Goal: Check status: Check status

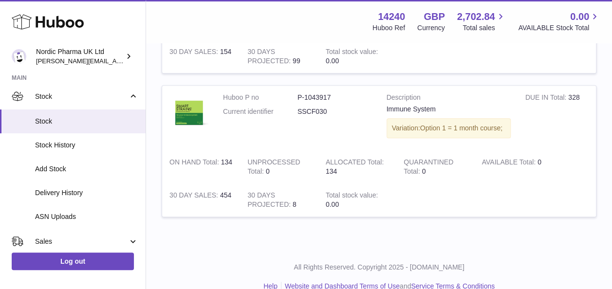
scroll to position [68, 0]
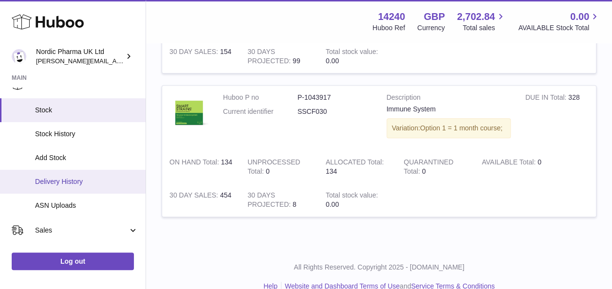
click at [81, 182] on span "Delivery History" at bounding box center [86, 181] width 103 height 9
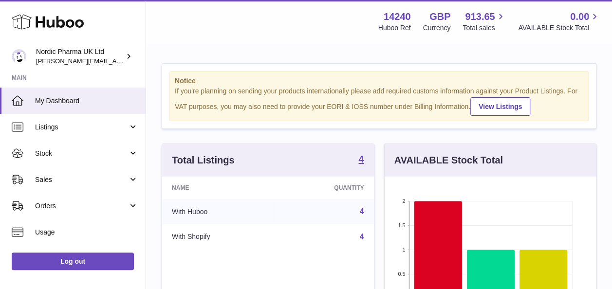
scroll to position [152, 211]
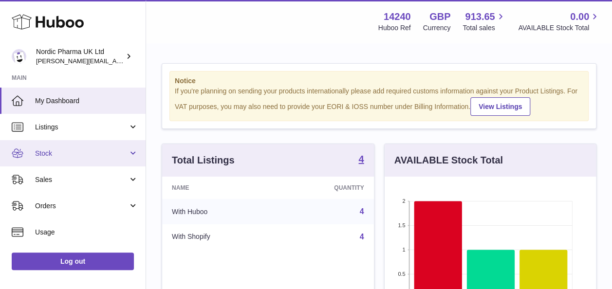
click at [53, 157] on span "Stock" at bounding box center [81, 153] width 93 height 9
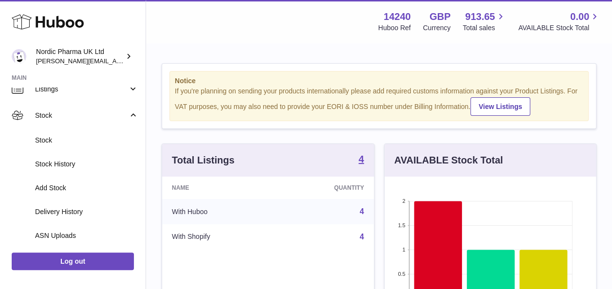
scroll to position [54, 0]
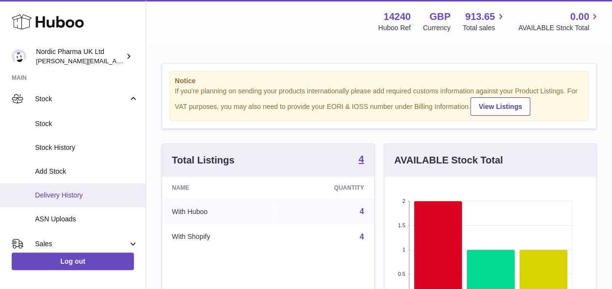
click at [72, 199] on span "Delivery History" at bounding box center [86, 195] width 103 height 9
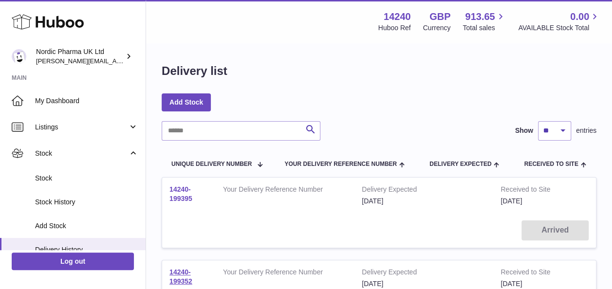
click at [183, 199] on link "14240-199395" at bounding box center [180, 193] width 23 height 17
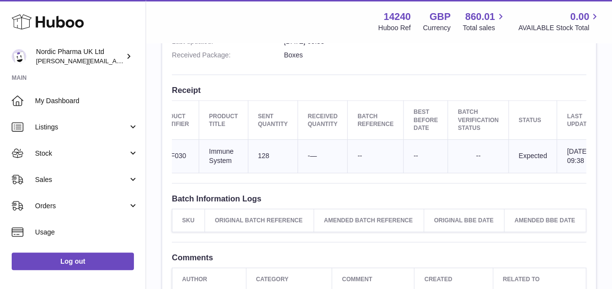
scroll to position [0, 89]
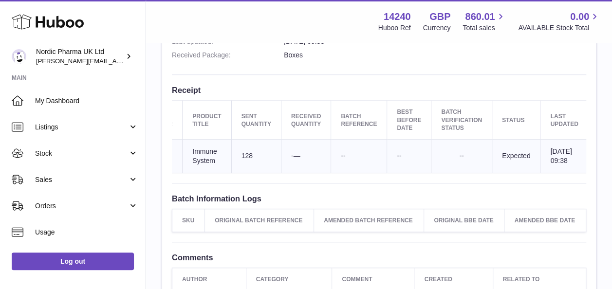
drag, startPoint x: 146, startPoint y: 138, endPoint x: 146, endPoint y: 186, distance: 47.7
click at [146, 186] on div "Goods Receipt Page Site Info: 14240-199395 Unit 2, Interplex 16 Ash Ridge Road …" at bounding box center [379, 44] width 466 height 626
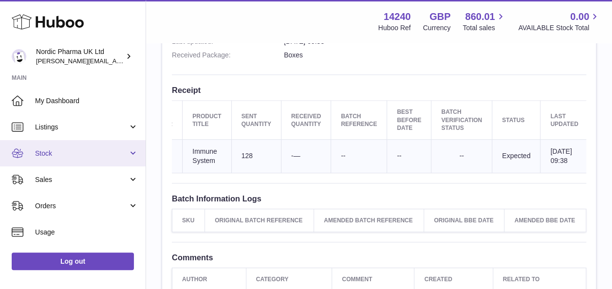
click at [38, 149] on span "Stock" at bounding box center [81, 153] width 93 height 9
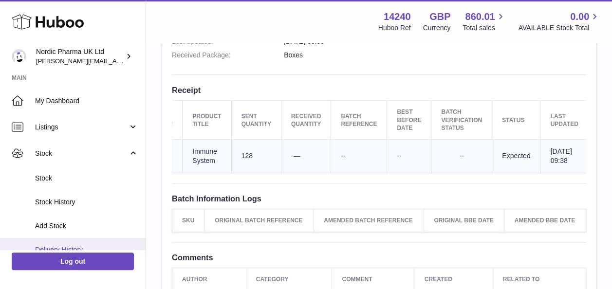
click at [70, 243] on link "Delivery History" at bounding box center [72, 250] width 145 height 24
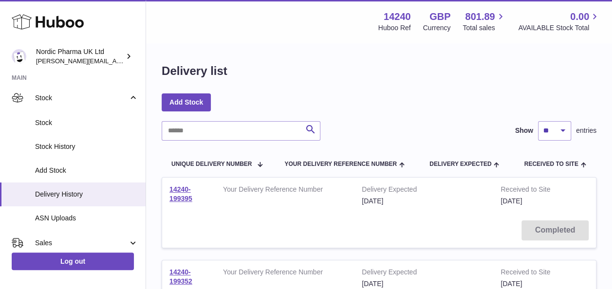
scroll to position [58, 0]
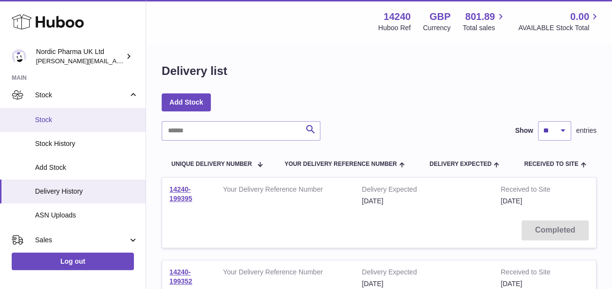
click at [44, 113] on link "Stock" at bounding box center [72, 120] width 145 height 24
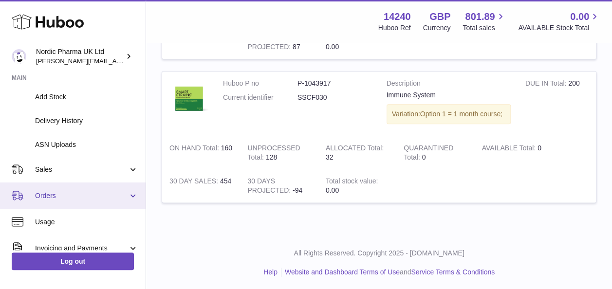
scroll to position [129, 0]
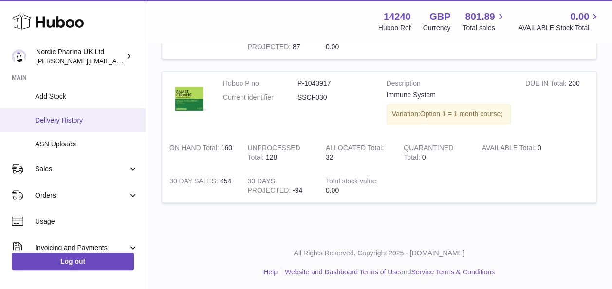
click at [77, 125] on link "Delivery History" at bounding box center [72, 120] width 145 height 24
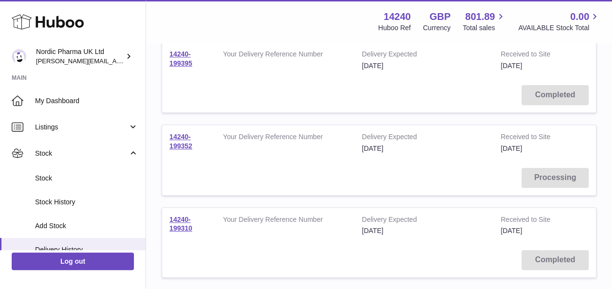
scroll to position [133, 0]
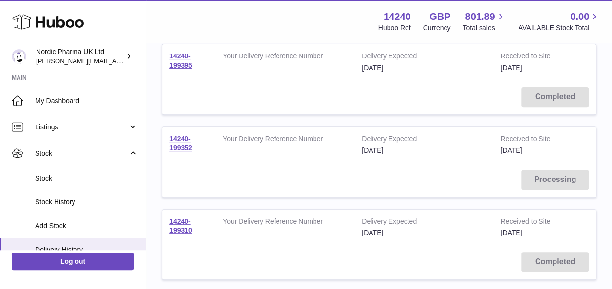
drag, startPoint x: 611, startPoint y: 82, endPoint x: 611, endPoint y: 52, distance: 30.2
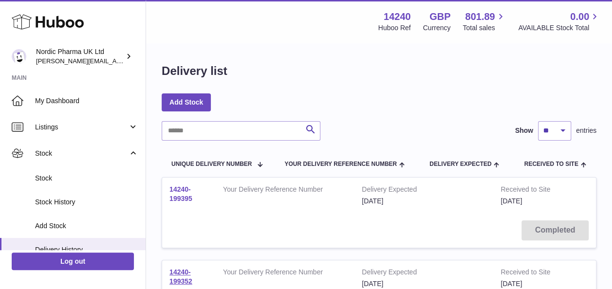
click at [185, 195] on link "14240-199395" at bounding box center [180, 193] width 23 height 17
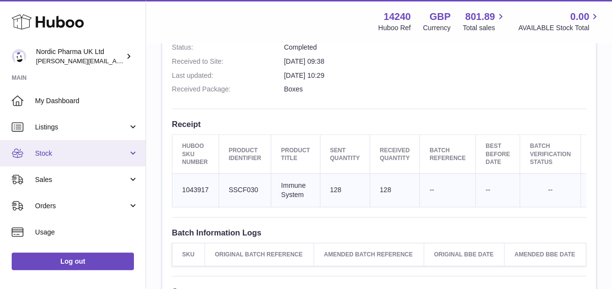
click at [55, 154] on span "Stock" at bounding box center [81, 153] width 93 height 9
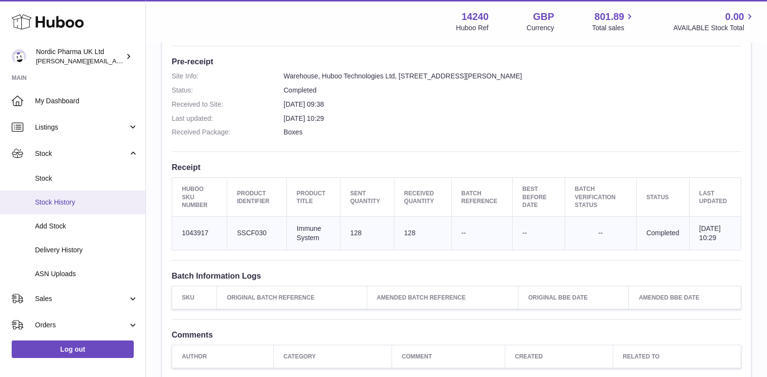
scroll to position [264, 0]
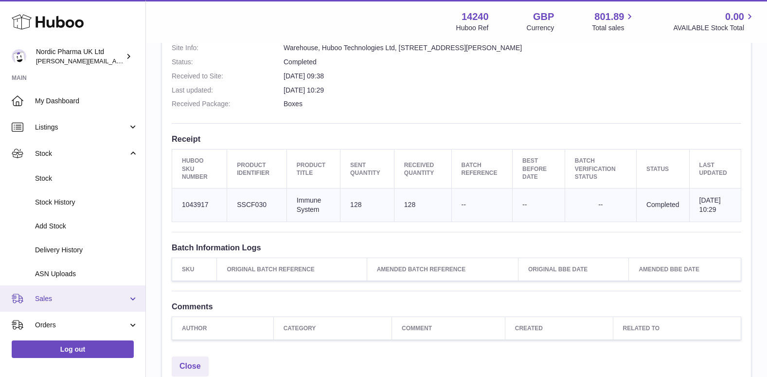
click at [41, 289] on span "Sales" at bounding box center [81, 298] width 93 height 9
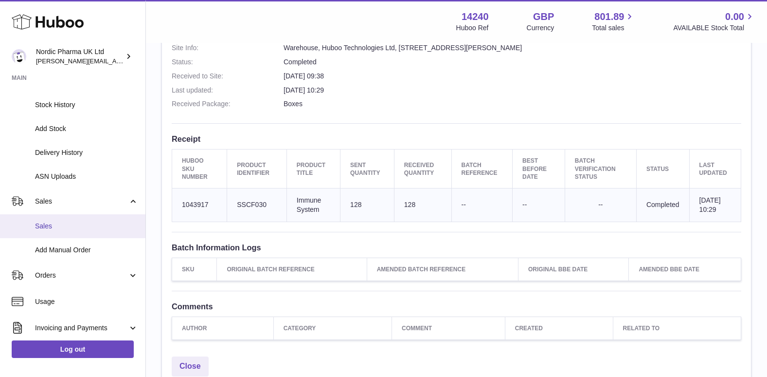
click at [40, 224] on span "Sales" at bounding box center [86, 225] width 103 height 9
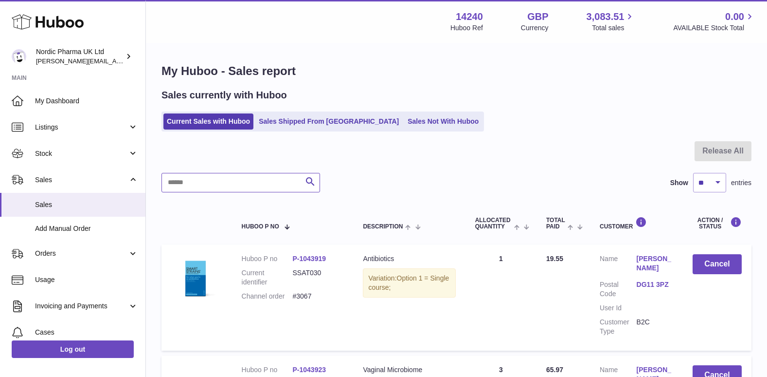
click at [224, 185] on input "text" at bounding box center [241, 182] width 159 height 19
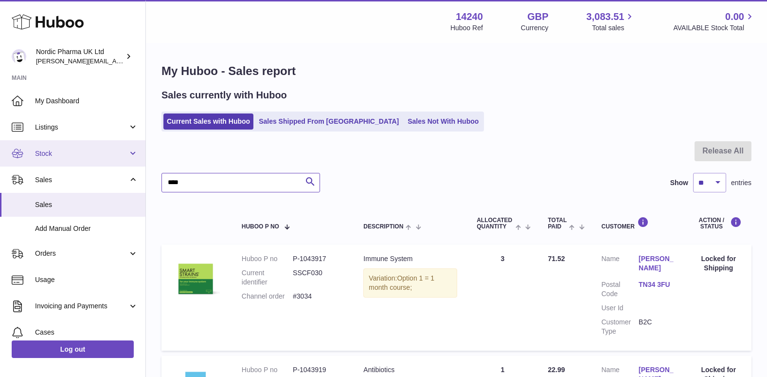
type input "****"
click at [59, 153] on span "Stock" at bounding box center [81, 153] width 93 height 9
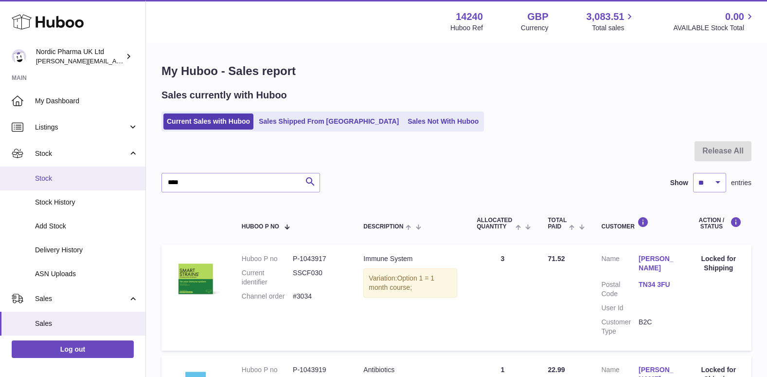
click at [54, 179] on span "Stock" at bounding box center [86, 178] width 103 height 9
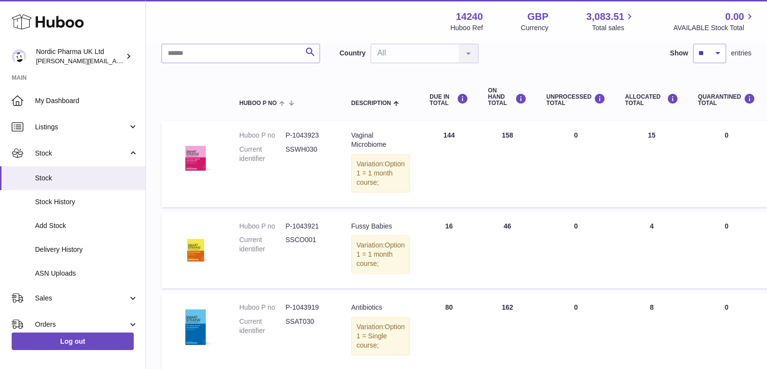
scroll to position [49, 0]
